Goal: Task Accomplishment & Management: Use online tool/utility

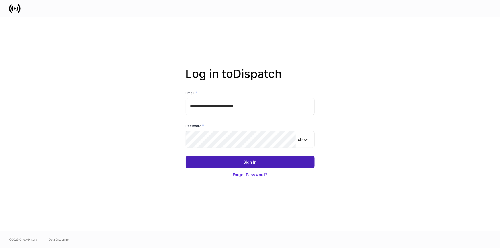
click at [284, 163] on button "Sign In" at bounding box center [250, 162] width 129 height 13
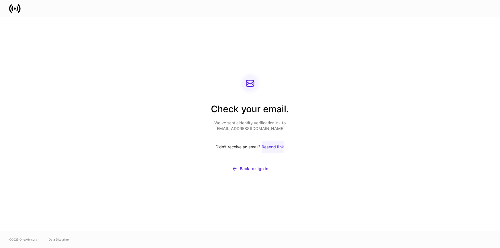
click at [278, 145] on div "Resend link" at bounding box center [273, 147] width 22 height 6
click at [247, 167] on div "Back to sign in" at bounding box center [254, 169] width 28 height 6
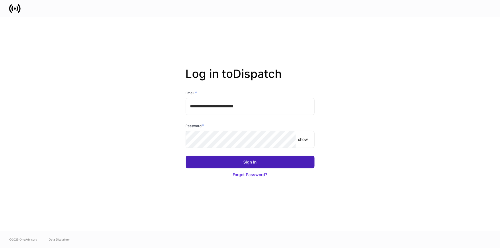
click at [250, 161] on div "Sign In" at bounding box center [250, 162] width 13 height 6
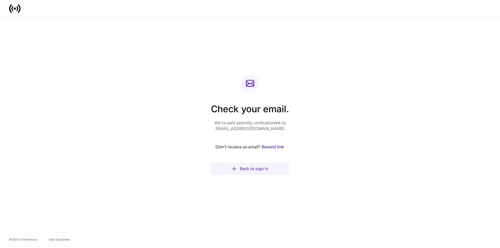
click at [249, 169] on div "Back to sign in" at bounding box center [254, 169] width 28 height 6
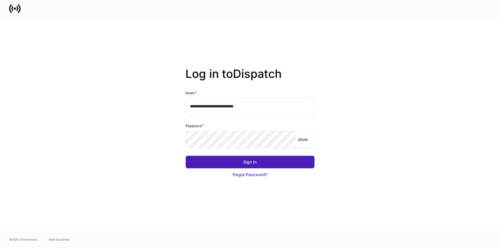
click at [256, 162] on div "Sign In" at bounding box center [250, 162] width 13 height 6
